Goal: Task Accomplishment & Management: Use online tool/utility

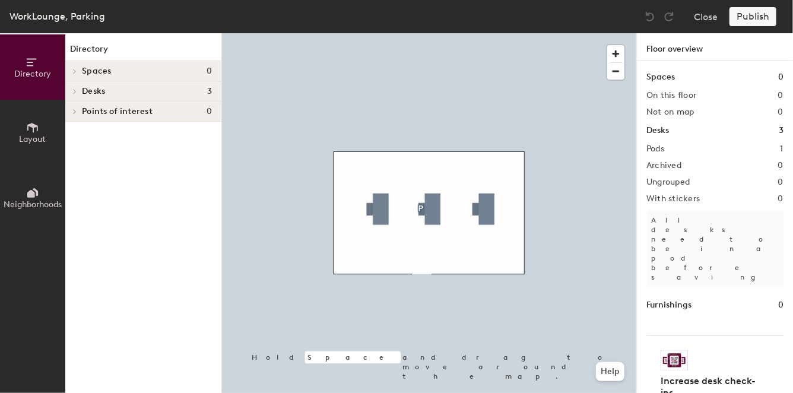
click at [117, 92] on h4 "Desks 3" at bounding box center [147, 91] width 130 height 9
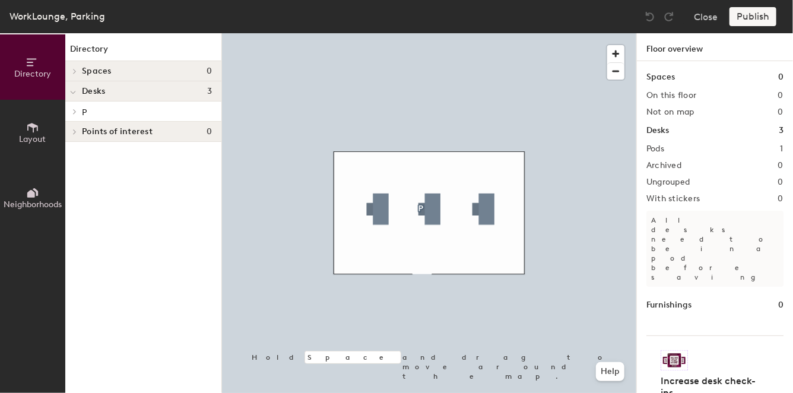
click at [121, 115] on p "P" at bounding box center [147, 111] width 130 height 15
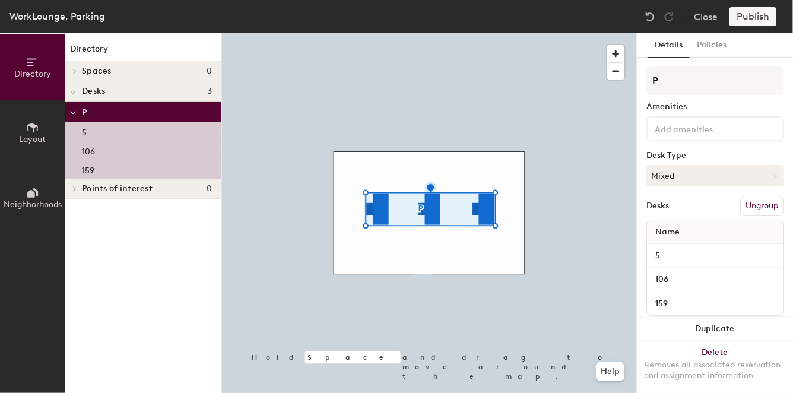
click at [93, 170] on p "159" at bounding box center [88, 169] width 12 height 14
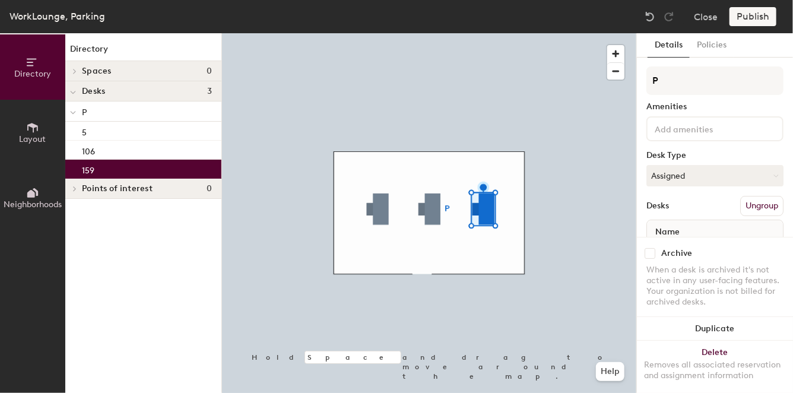
click at [650, 248] on input "checkbox" at bounding box center [649, 253] width 11 height 11
checkbox input "true"
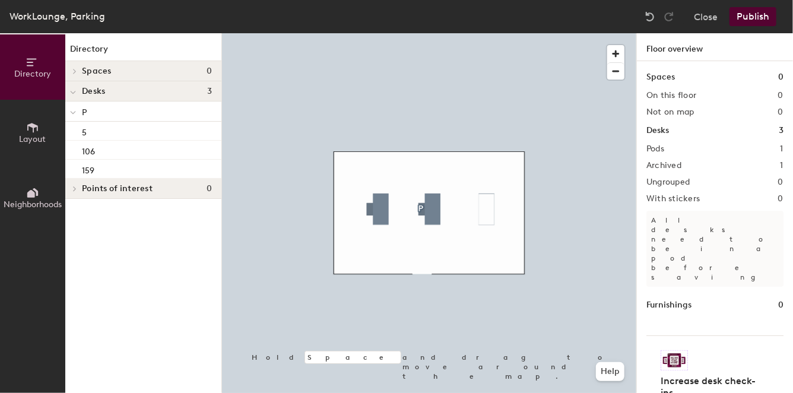
click at [669, 145] on div "Pods 1" at bounding box center [714, 148] width 137 height 9
click at [671, 148] on div "Pods 1" at bounding box center [714, 148] width 137 height 9
click at [663, 167] on h2 "Archived" at bounding box center [663, 165] width 35 height 9
click at [122, 174] on div "159" at bounding box center [143, 169] width 156 height 19
click at [702, 15] on button "Close" at bounding box center [706, 16] width 24 height 19
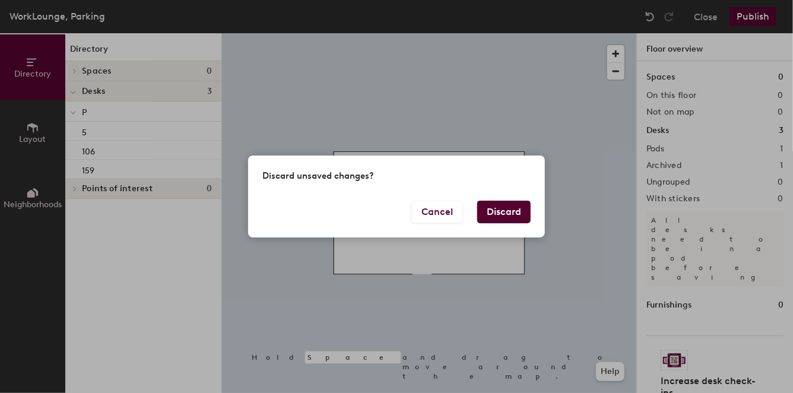
click at [488, 213] on button "Discard" at bounding box center [503, 212] width 53 height 23
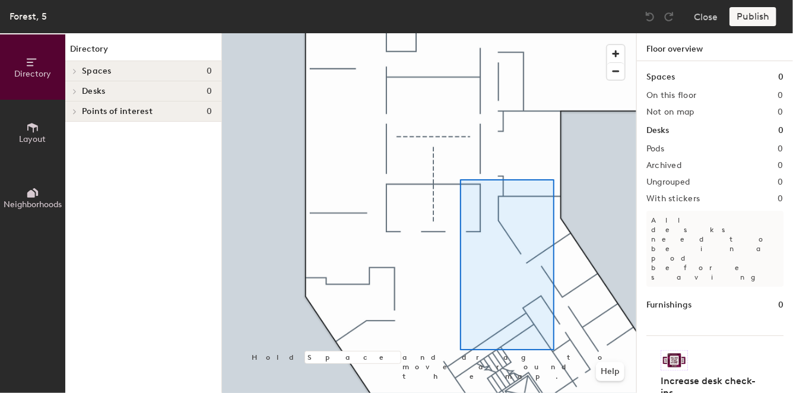
click at [460, 33] on div at bounding box center [429, 33] width 414 height 0
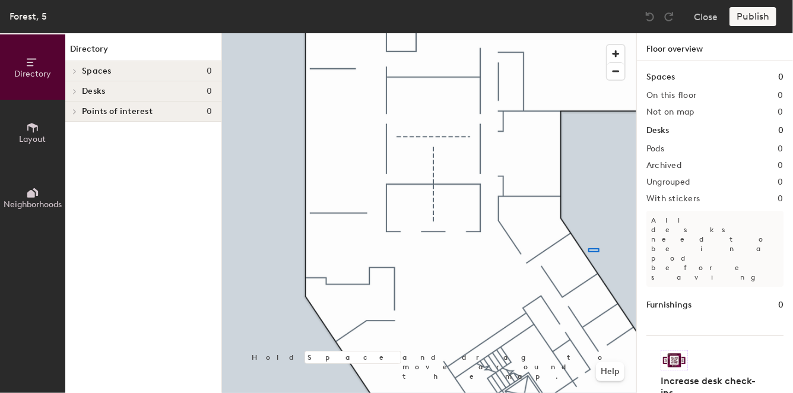
click at [473, 33] on div at bounding box center [429, 33] width 414 height 0
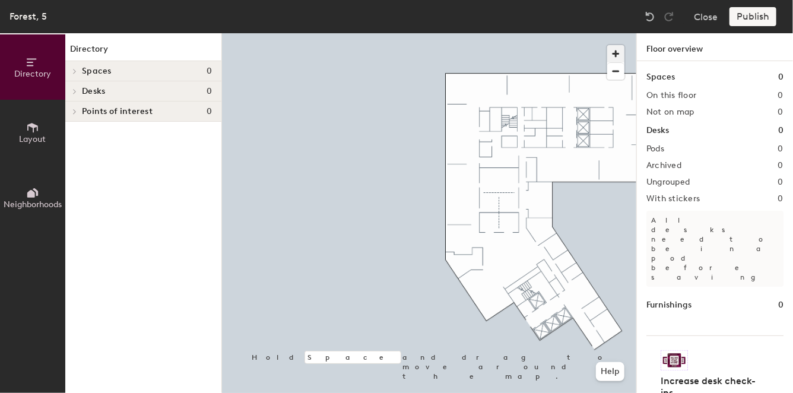
click at [615, 46] on span "button" at bounding box center [615, 53] width 17 height 17
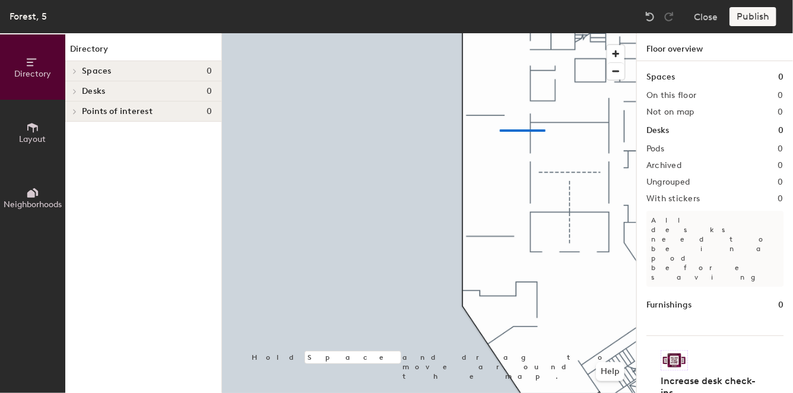
click at [368, 33] on div at bounding box center [429, 33] width 414 height 0
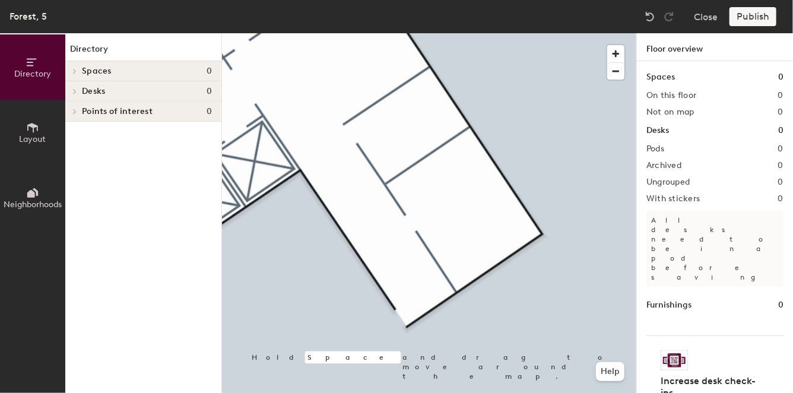
click at [91, 87] on span "Desks" at bounding box center [93, 91] width 23 height 9
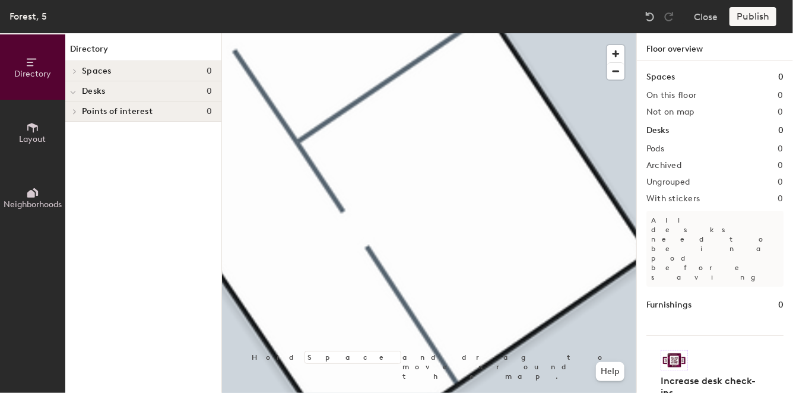
click at [71, 90] on span at bounding box center [73, 92] width 6 height 10
click at [22, 125] on button "Layout" at bounding box center [32, 132] width 65 height 65
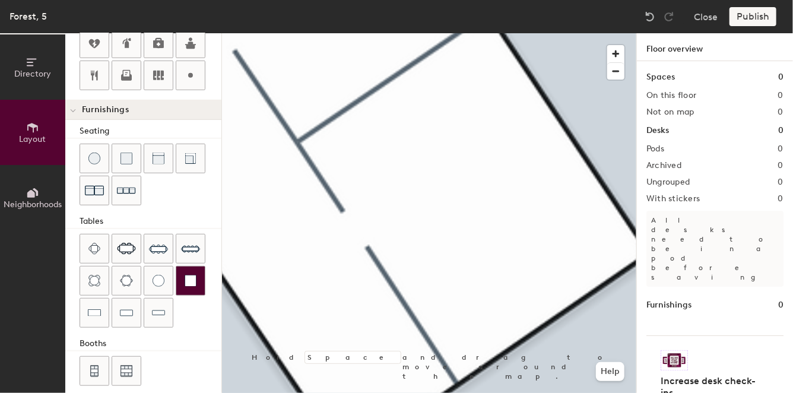
scroll to position [354, 0]
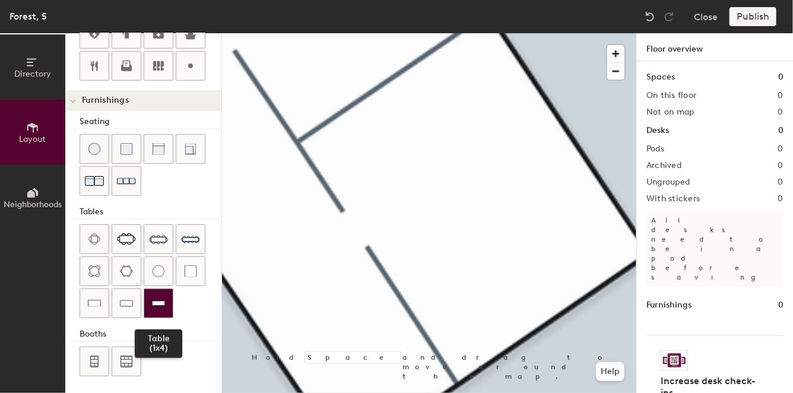
click at [161, 298] on img at bounding box center [158, 303] width 13 height 12
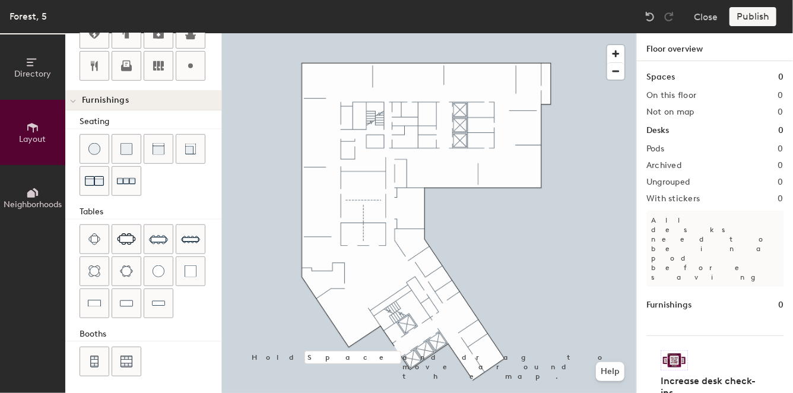
click at [719, 17] on div "Close Publish" at bounding box center [711, 16] width 143 height 19
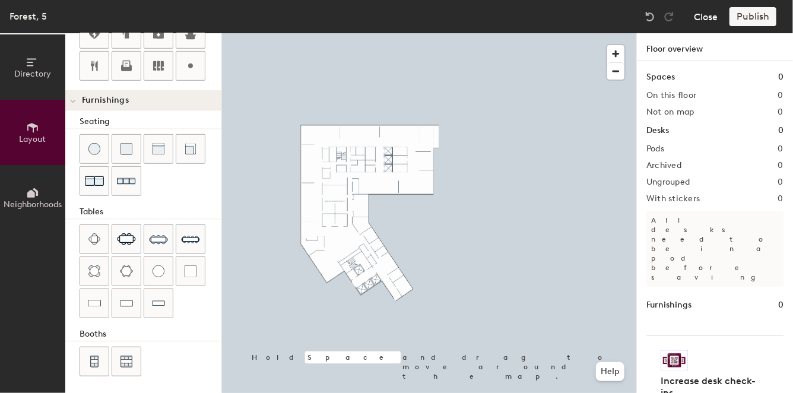
click at [706, 21] on button "Close" at bounding box center [706, 16] width 24 height 19
type input "20"
